Goal: Ask a question

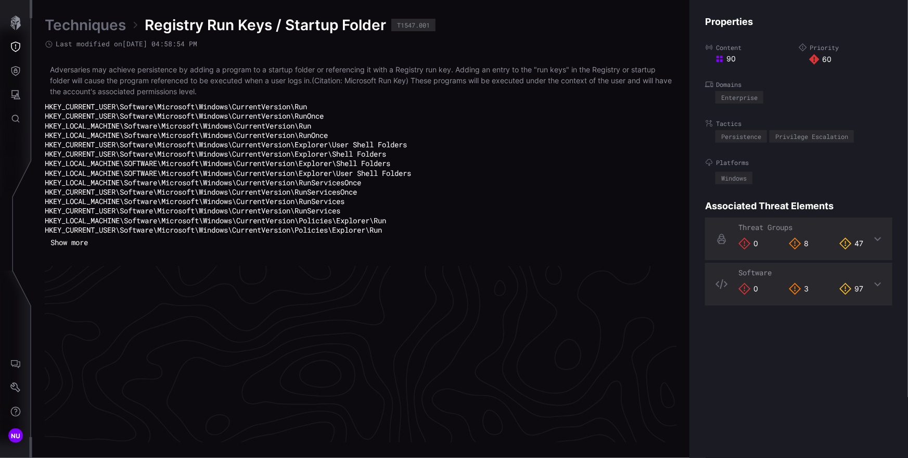
scroll to position [2259, 468]
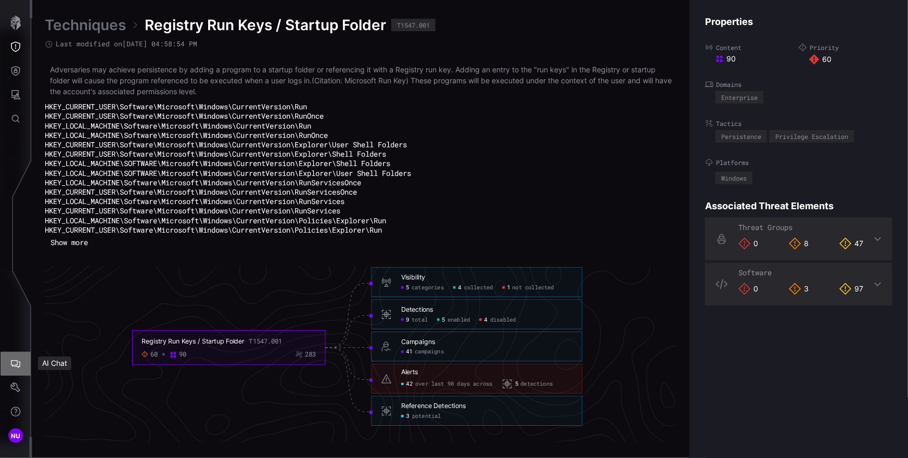
click at [11, 368] on icon "AI Chat" at bounding box center [15, 363] width 10 height 10
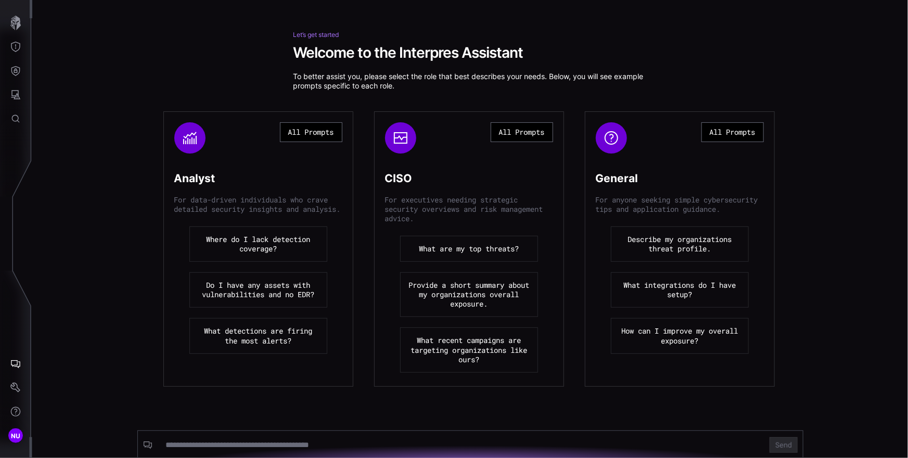
scroll to position [54, 0]
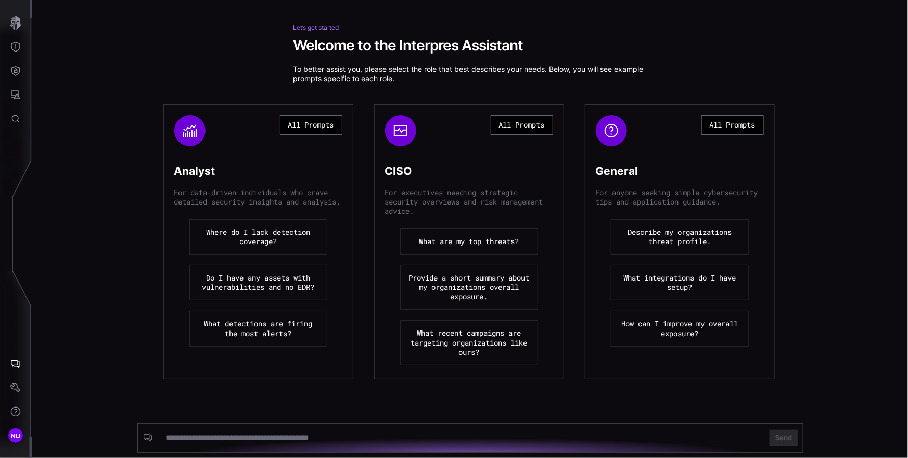
click at [312, 124] on button "All Prompts" at bounding box center [311, 125] width 62 height 20
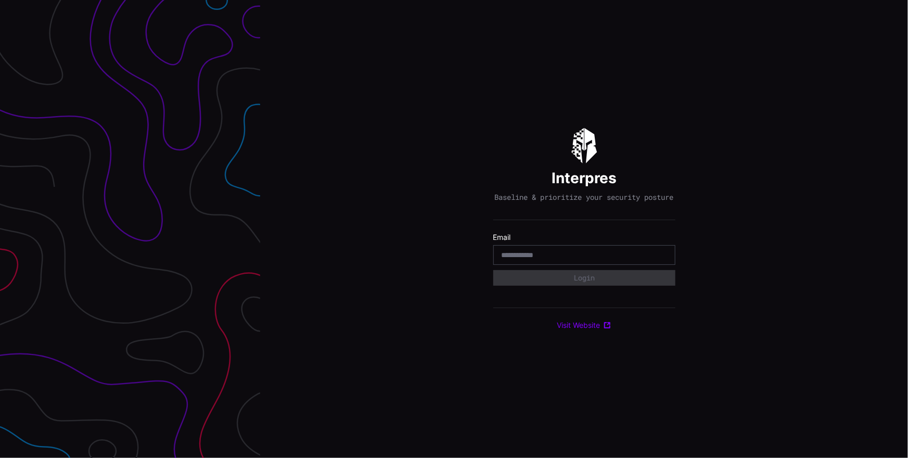
click at [531, 265] on div at bounding box center [584, 255] width 182 height 20
click at [531, 260] on input "email" at bounding box center [583, 254] width 165 height 9
type input "**********"
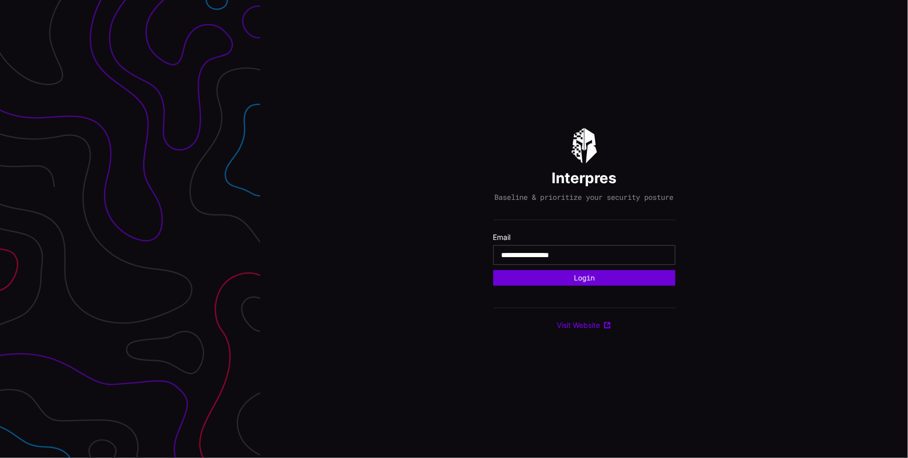
click at [546, 280] on button "Login" at bounding box center [584, 278] width 182 height 16
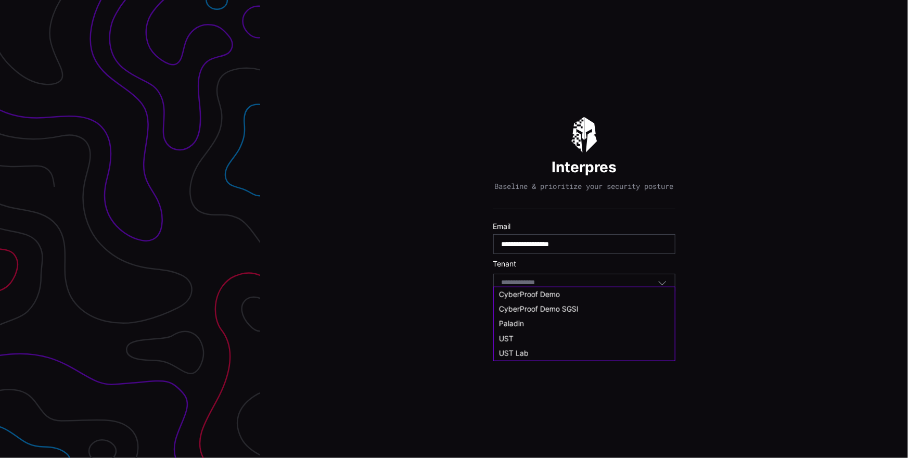
click at [541, 283] on input at bounding box center [528, 282] width 54 height 9
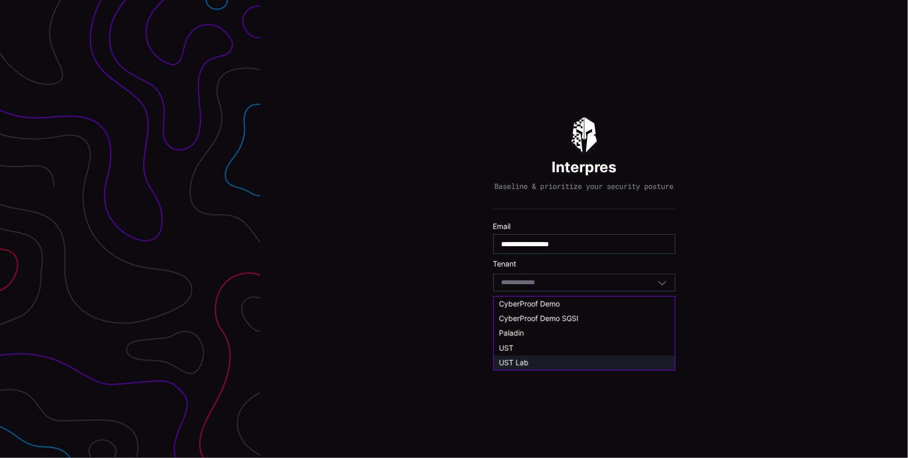
click at [525, 358] on span "UST Lab" at bounding box center [514, 362] width 30 height 9
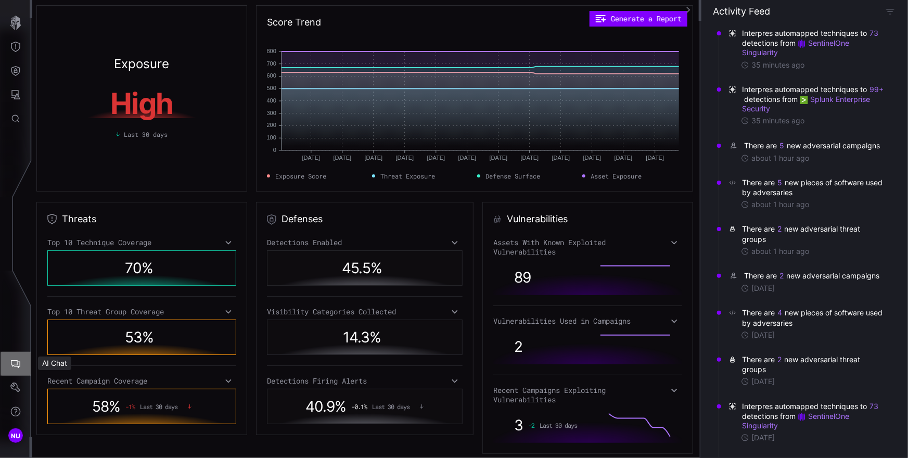
click at [14, 362] on icon "AI Chat" at bounding box center [15, 363] width 10 height 10
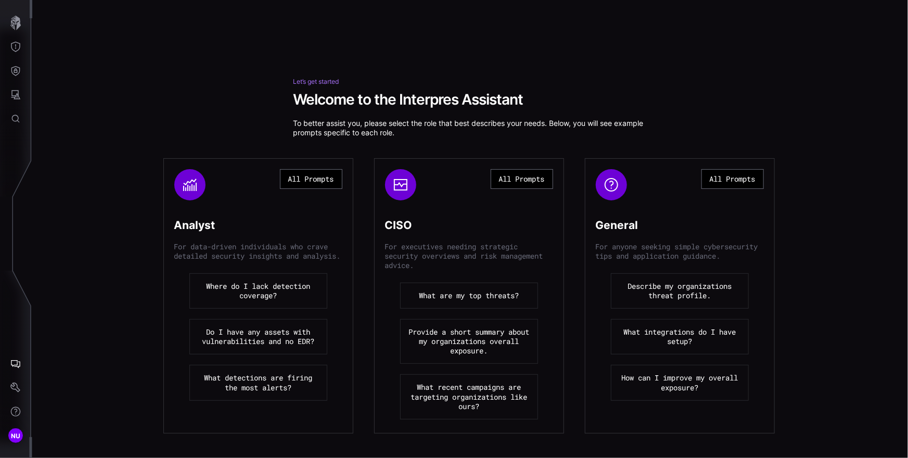
click at [304, 181] on button "All Prompts" at bounding box center [311, 179] width 62 height 20
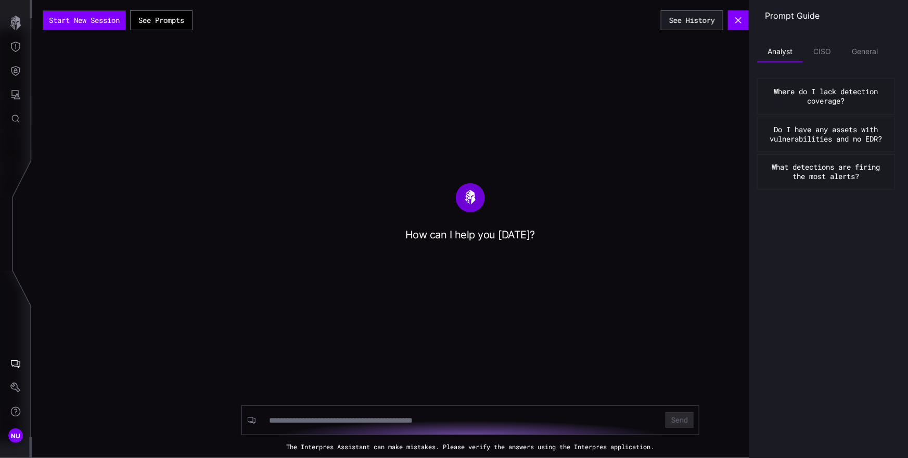
click at [447, 238] on div "How can I help you [DATE]?" at bounding box center [469, 235] width 875 height 14
click at [438, 258] on div "Start New Session See Prompts See History How can I help you [DATE]? Send The I…" at bounding box center [469, 229] width 875 height 458
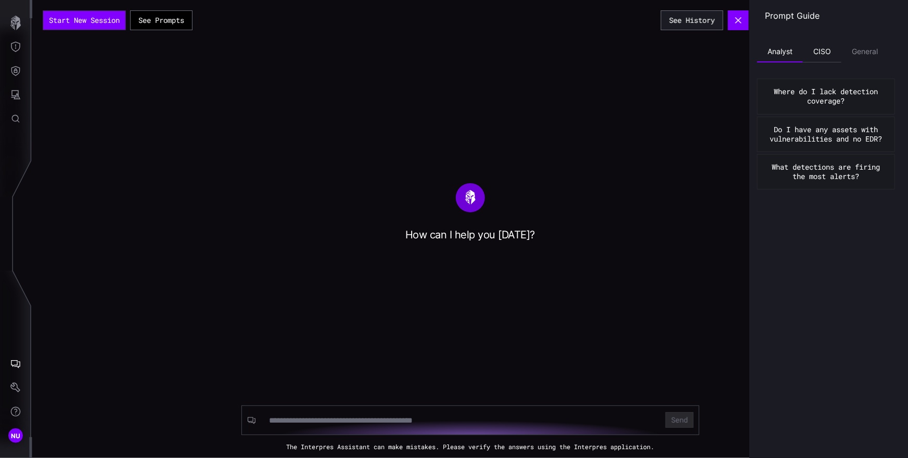
click at [824, 55] on li "CISO" at bounding box center [822, 52] width 38 height 21
click at [864, 53] on li "General" at bounding box center [864, 52] width 47 height 21
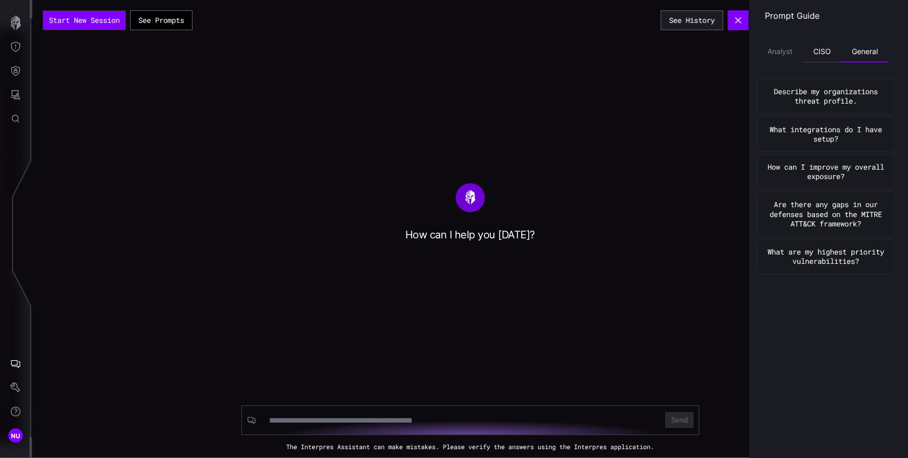
click at [819, 53] on li "CISO" at bounding box center [822, 52] width 38 height 21
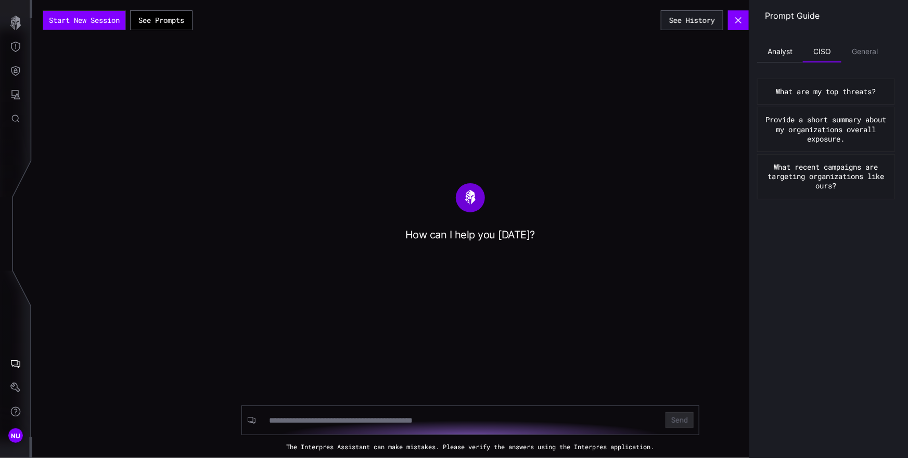
click at [797, 52] on li "Analyst" at bounding box center [780, 52] width 46 height 21
click at [618, 95] on div "Start New Session See Prompts See History How can I help you [DATE]? Send The I…" at bounding box center [469, 229] width 875 height 458
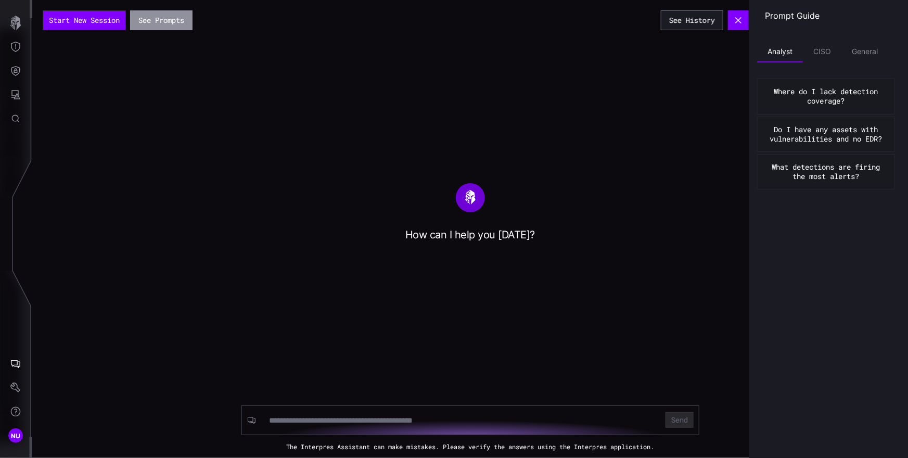
click at [148, 19] on button "See Prompts" at bounding box center [161, 20] width 62 height 20
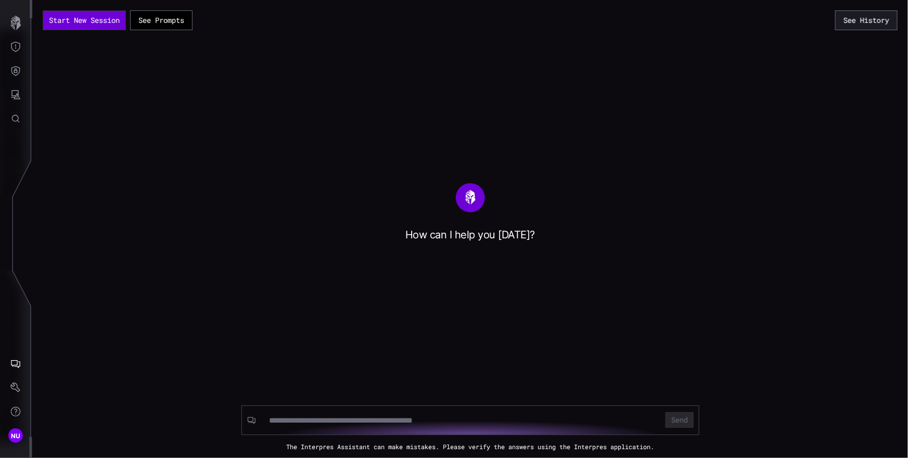
click at [107, 20] on button "Start New Session" at bounding box center [84, 20] width 82 height 19
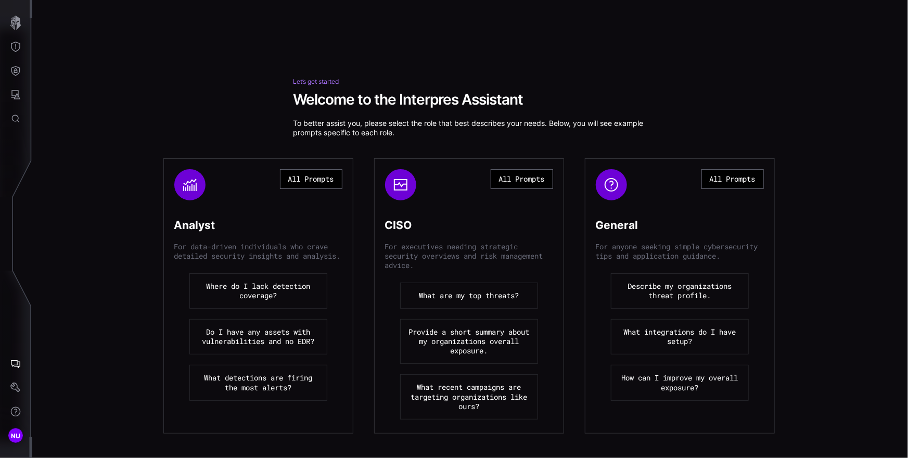
click at [523, 179] on button "All Prompts" at bounding box center [522, 179] width 62 height 20
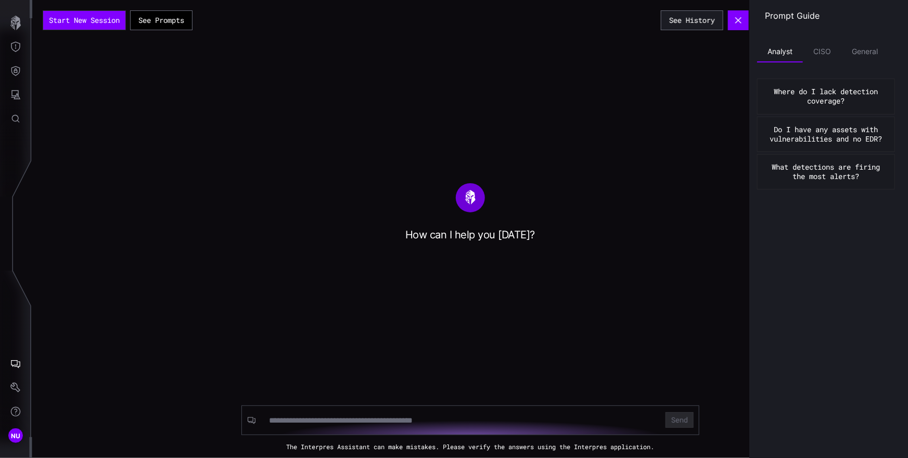
click at [652, 137] on div "Start New Session See Prompts See History How can I help you [DATE]? Send The I…" at bounding box center [469, 229] width 875 height 458
click at [703, 24] on button "See History" at bounding box center [692, 20] width 62 height 20
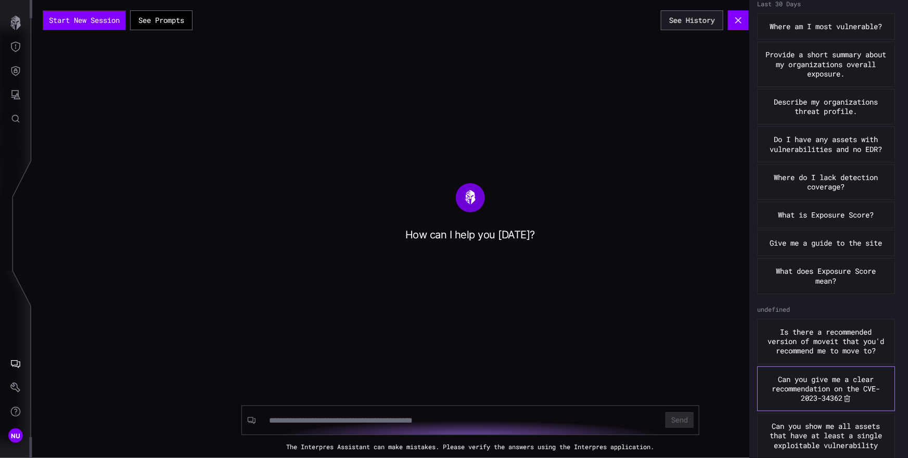
scroll to position [157, 0]
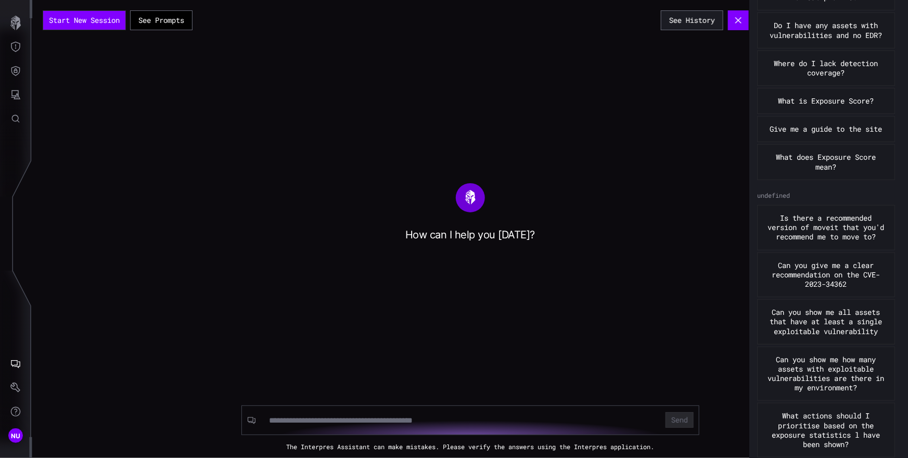
click at [359, 188] on div "How can I help you [DATE]?" at bounding box center [469, 212] width 875 height 58
click at [179, 25] on button "See Prompts" at bounding box center [161, 20] width 62 height 20
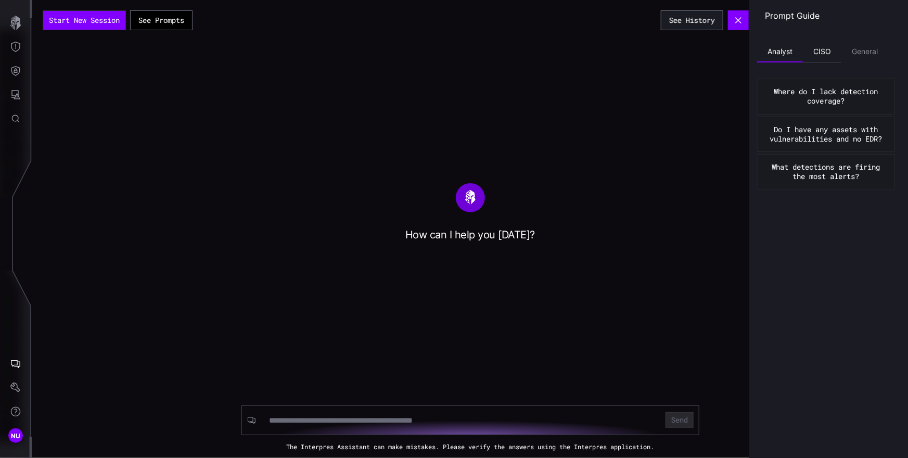
click at [823, 54] on li "CISO" at bounding box center [822, 52] width 38 height 21
click at [855, 53] on li "General" at bounding box center [864, 52] width 47 height 21
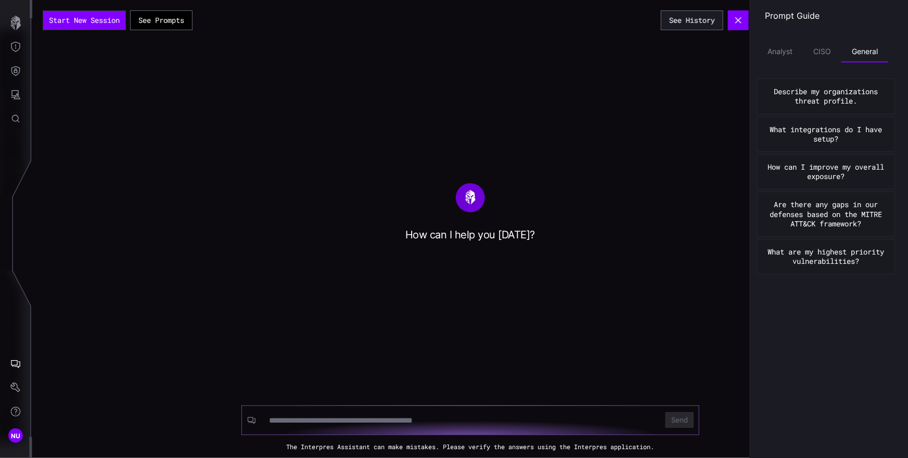
drag, startPoint x: 282, startPoint y: 422, endPoint x: 288, endPoint y: 423, distance: 6.3
click at [282, 422] on input at bounding box center [460, 420] width 383 height 10
click at [294, 423] on input at bounding box center [460, 420] width 383 height 10
click at [449, 230] on div "How can I help you [DATE]?" at bounding box center [469, 235] width 875 height 14
click at [465, 196] on icon at bounding box center [470, 197] width 10 height 15
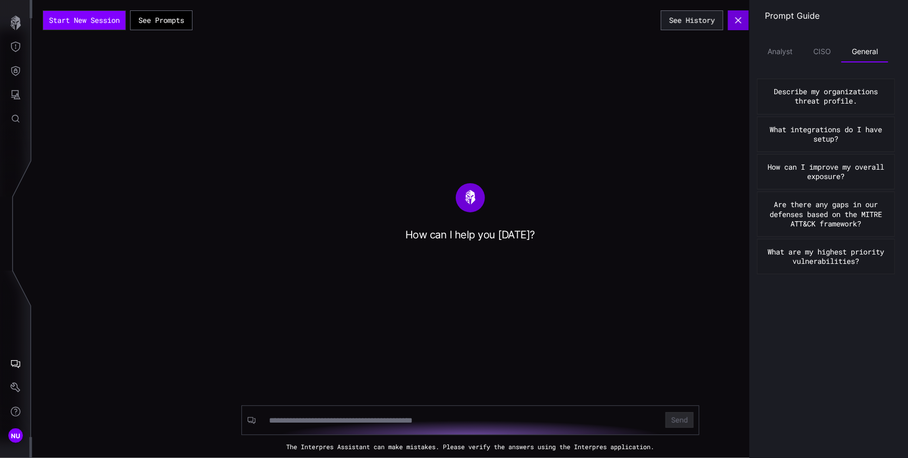
click at [738, 22] on icon "button" at bounding box center [738, 20] width 8 height 8
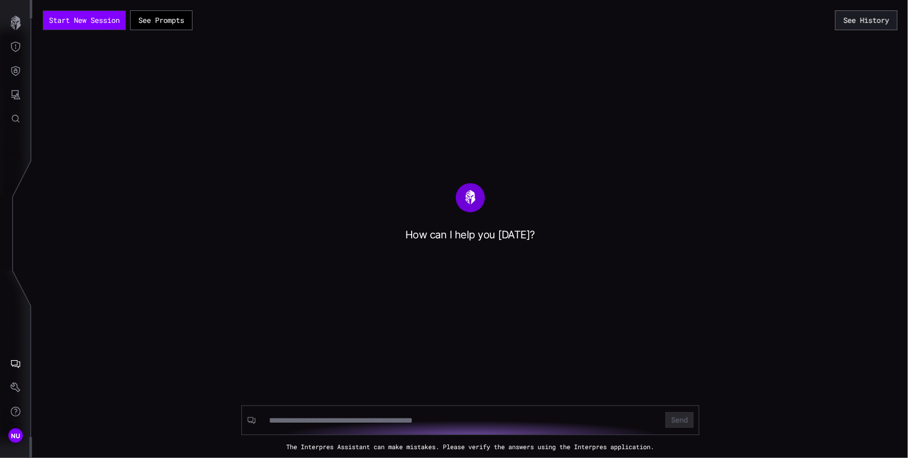
click at [301, 426] on div at bounding box center [460, 420] width 398 height 20
click at [303, 422] on input at bounding box center [460, 420] width 383 height 10
click at [886, 5] on div "Start New Session See Prompts See History How can I help you [DATE]? Send The I…" at bounding box center [469, 229] width 875 height 458
click at [879, 14] on button "See History" at bounding box center [866, 20] width 59 height 19
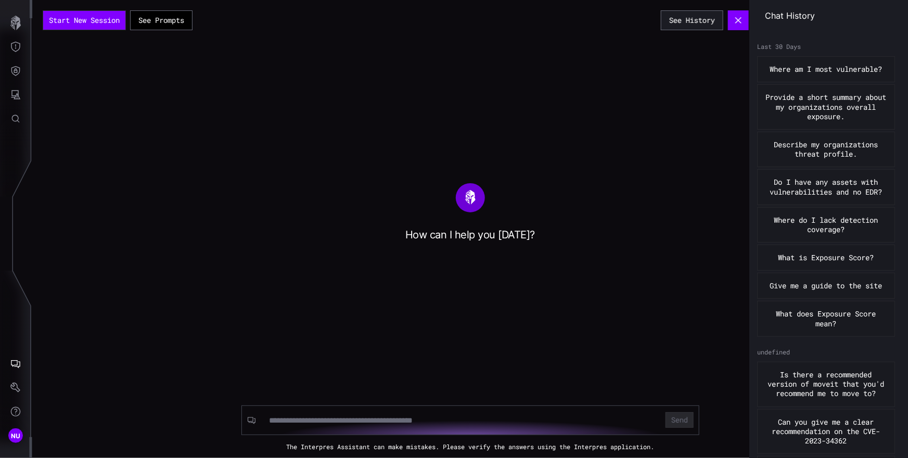
click at [308, 427] on div at bounding box center [460, 420] width 398 height 20
click at [314, 421] on input at bounding box center [460, 420] width 383 height 10
click at [114, 16] on button "Start New Session" at bounding box center [84, 20] width 82 height 19
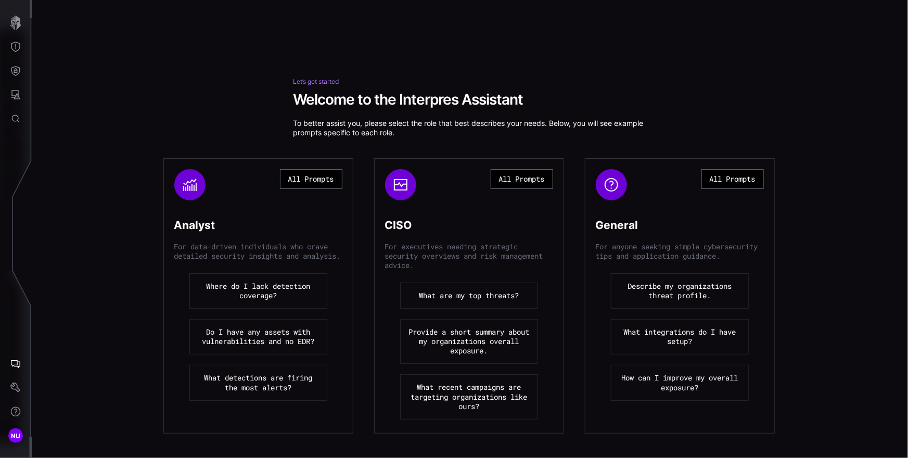
click at [497, 129] on p "To better assist you, please select the role that best describes your needs. Be…" at bounding box center [470, 128] width 354 height 19
click at [542, 189] on button "All Prompts" at bounding box center [522, 179] width 62 height 20
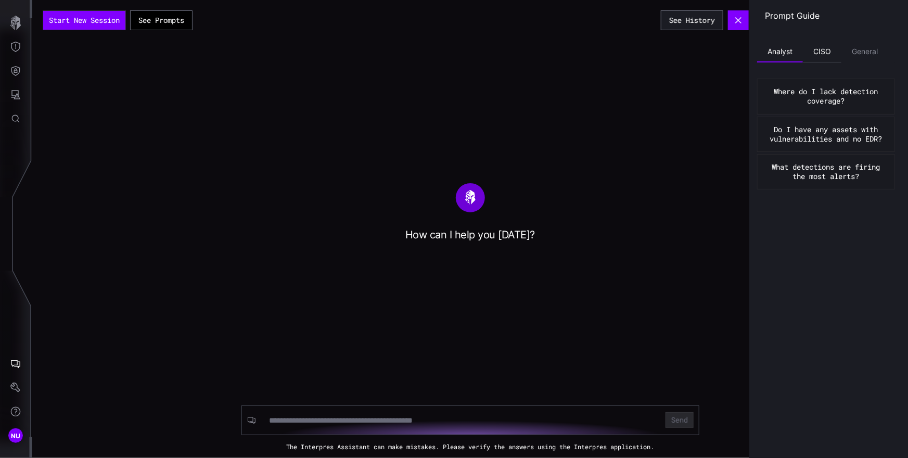
click at [812, 53] on li "CISO" at bounding box center [822, 52] width 38 height 21
click at [783, 57] on li "Analyst" at bounding box center [780, 52] width 46 height 21
click at [792, 95] on button "Where do I lack detection coverage?" at bounding box center [826, 96] width 138 height 35
